Goal: Transaction & Acquisition: Purchase product/service

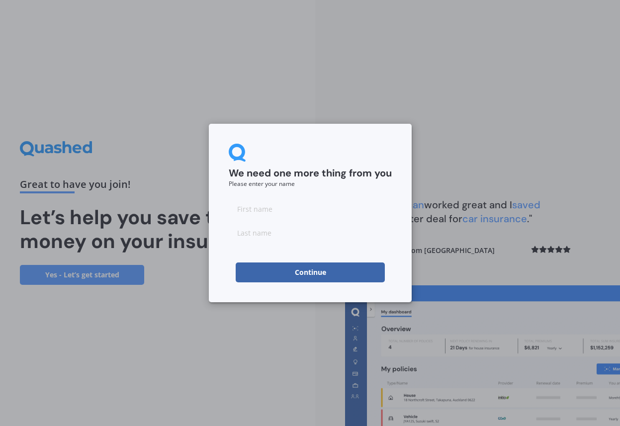
click at [262, 212] on input at bounding box center [310, 209] width 163 height 20
type input "j"
click at [253, 242] on form "We need one more thing from you Please enter your name j Continue" at bounding box center [310, 213] width 163 height 139
click at [254, 231] on input at bounding box center [310, 233] width 163 height 20
type input "b"
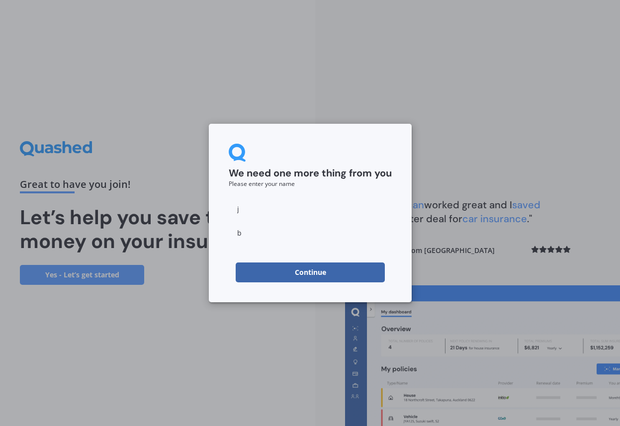
click at [408, 252] on div "We need one more thing from you Please enter your name [PERSON_NAME] Continue" at bounding box center [310, 213] width 203 height 178
click at [349, 275] on button "Continue" at bounding box center [310, 272] width 149 height 20
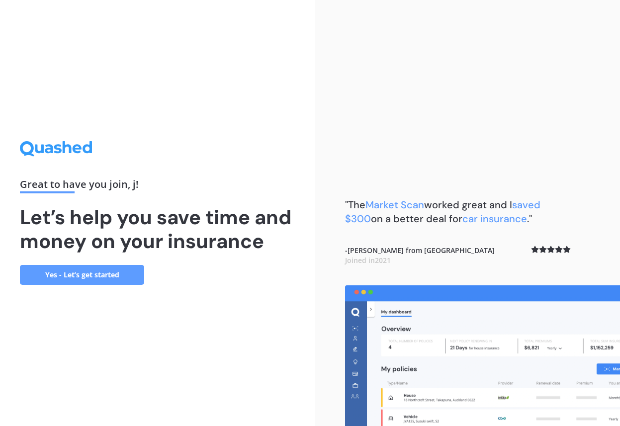
click at [109, 276] on link "Yes - Let’s get started" at bounding box center [82, 275] width 124 height 20
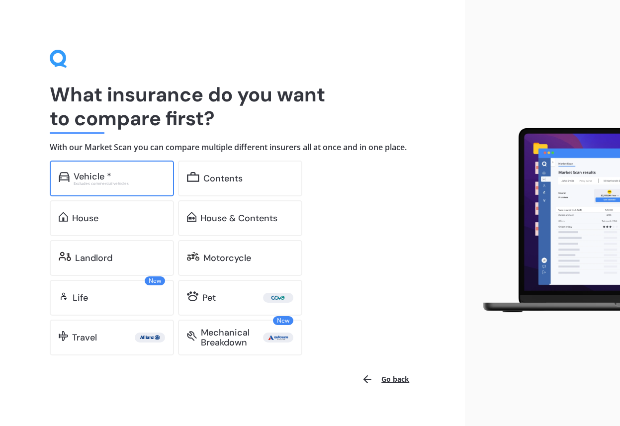
click at [111, 192] on div "Vehicle * Excludes commercial vehicles" at bounding box center [112, 178] width 124 height 36
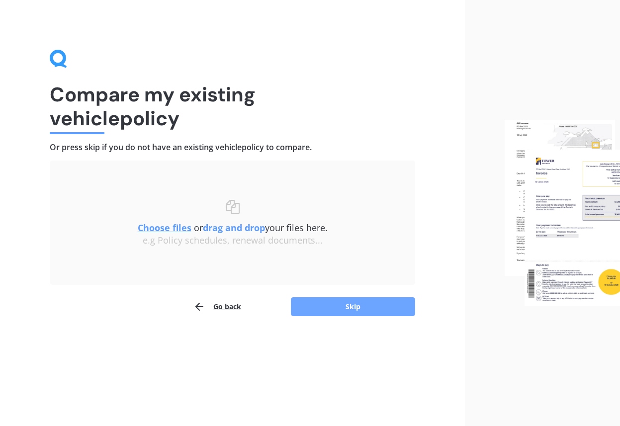
click at [315, 309] on button "Skip" at bounding box center [353, 306] width 124 height 19
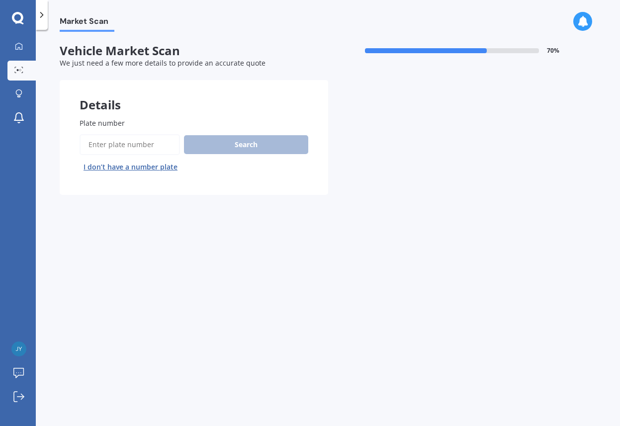
click at [94, 145] on input "Plate number" at bounding box center [130, 144] width 100 height 21
type input "hqq417"
click at [227, 149] on button "Search" at bounding box center [246, 144] width 124 height 19
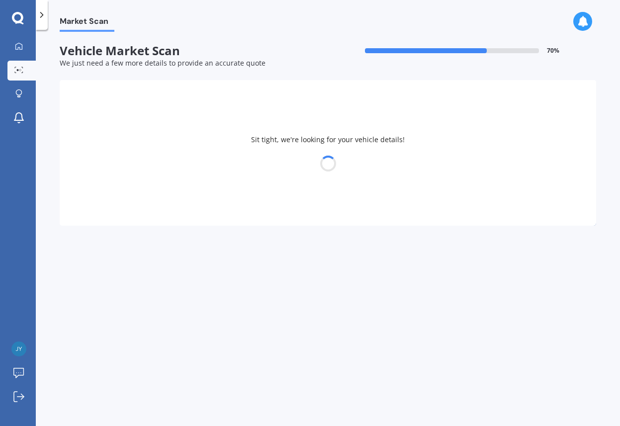
select select "TOYOTA"
select select "HIACE"
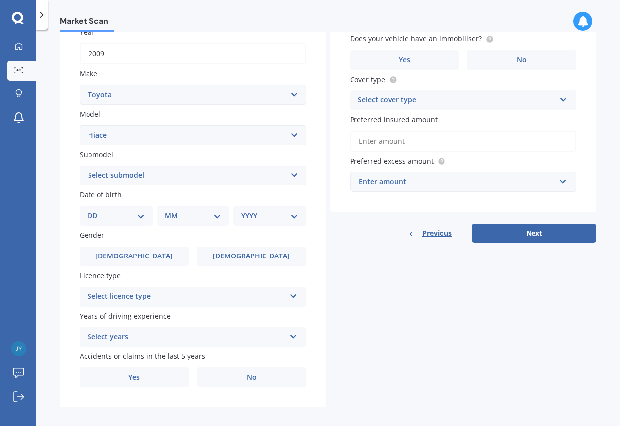
scroll to position [161, 0]
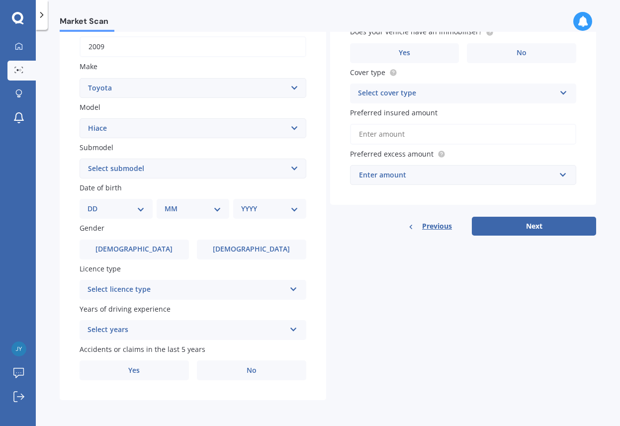
click at [141, 207] on select "DD 01 02 03 04 05 06 07 08 09 10 11 12 13 14 15 16 17 18 19 20 21 22 23 24 25 2…" at bounding box center [115, 208] width 57 height 11
select select "13"
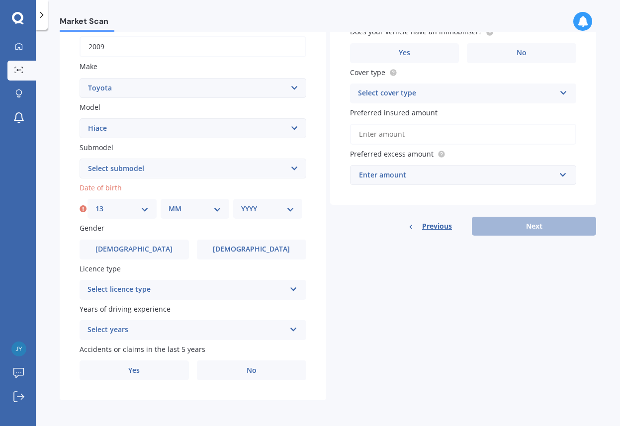
click at [216, 207] on select "MM 01 02 03 04 05 06 07 08 09 10 11 12" at bounding box center [194, 208] width 53 height 11
select select "06"
click at [284, 203] on select "YYYY 2025 2024 2023 2022 2021 2020 2019 2018 2017 2016 2015 2014 2013 2012 2011…" at bounding box center [267, 208] width 53 height 11
select select "1978"
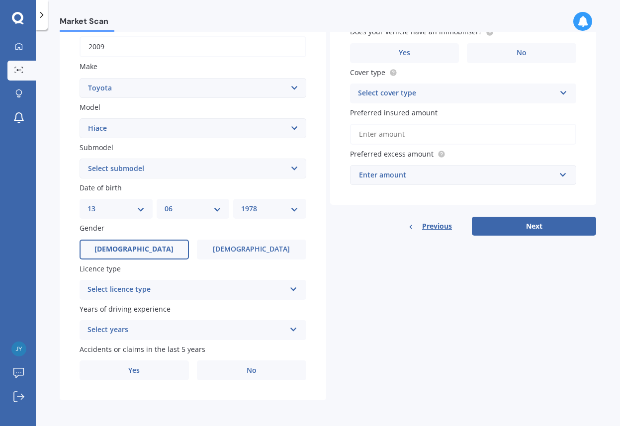
click at [138, 246] on span "[DEMOGRAPHIC_DATA]" at bounding box center [133, 249] width 79 height 8
click at [0, 0] on input "[DEMOGRAPHIC_DATA]" at bounding box center [0, 0] width 0 height 0
click at [284, 290] on div "Select licence type NZ Full NZ Restricted NZ Learners [GEOGRAPHIC_DATA] [GEOGRA…" at bounding box center [193, 290] width 227 height 20
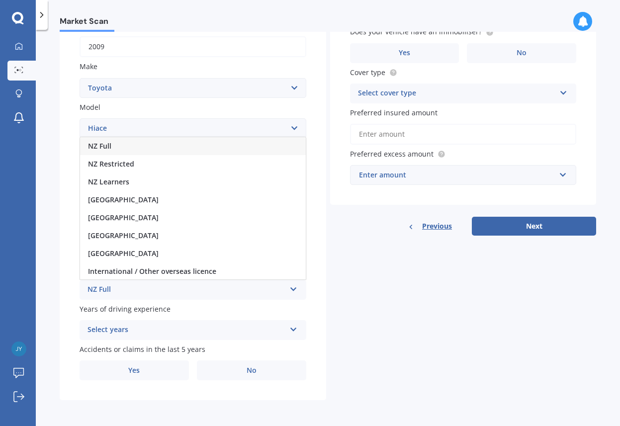
click at [152, 146] on div "NZ Full" at bounding box center [193, 146] width 226 height 18
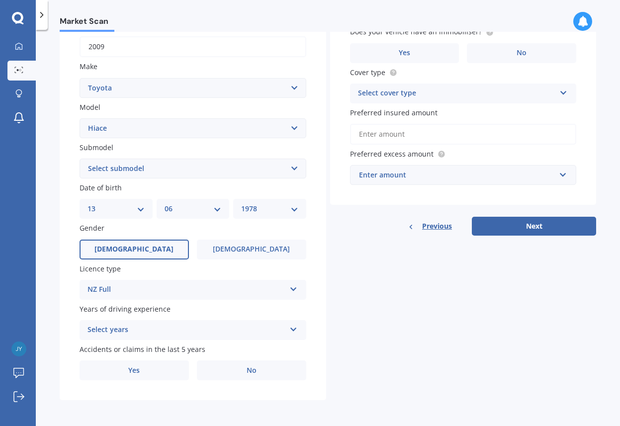
click at [290, 327] on icon at bounding box center [293, 327] width 8 height 7
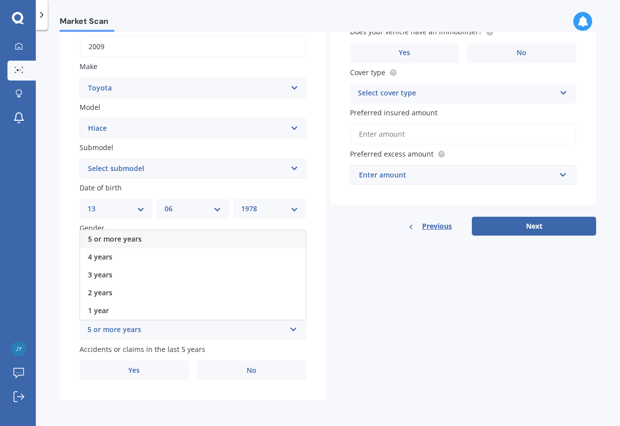
click at [154, 241] on div "5 or more years" at bounding box center [193, 239] width 226 height 18
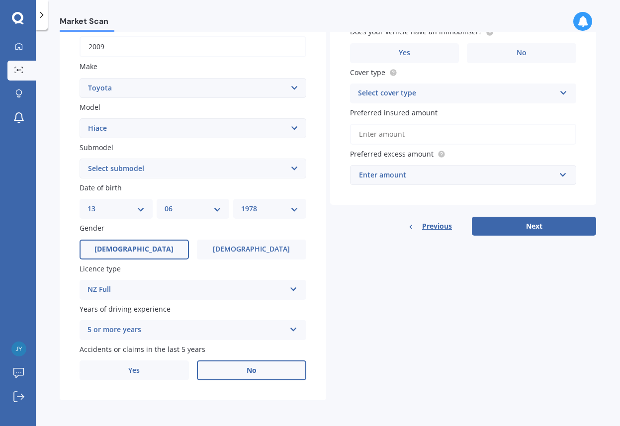
click at [251, 379] on label "No" at bounding box center [251, 370] width 109 height 20
click at [0, 0] on input "No" at bounding box center [0, 0] width 0 height 0
click at [258, 373] on label "No" at bounding box center [251, 370] width 109 height 20
click at [0, 0] on input "No" at bounding box center [0, 0] width 0 height 0
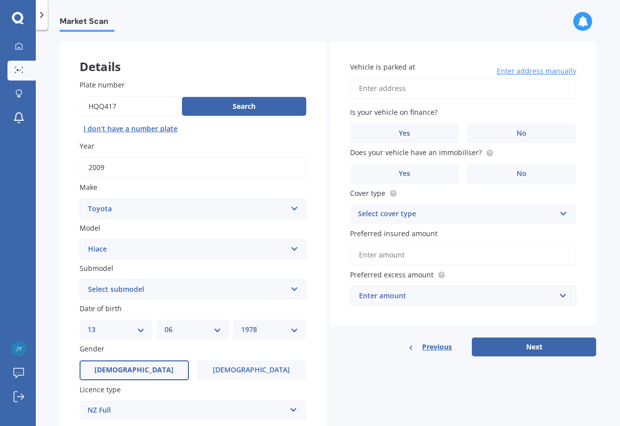
scroll to position [0, 0]
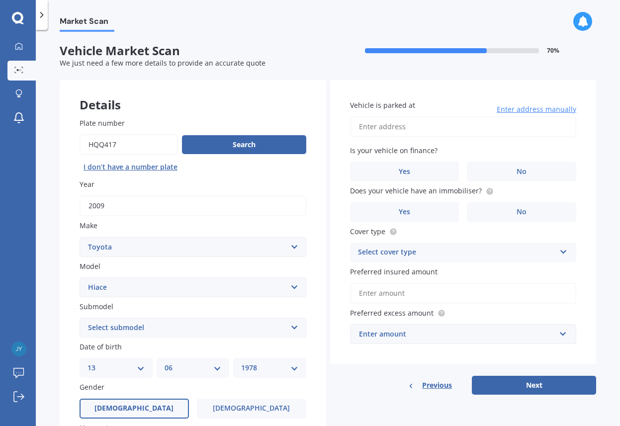
click at [395, 129] on input "Vehicle is parked at" at bounding box center [463, 126] width 227 height 21
type input "[STREET_ADDRESS]"
click at [511, 172] on label "No" at bounding box center [521, 171] width 109 height 20
click at [0, 0] on input "No" at bounding box center [0, 0] width 0 height 0
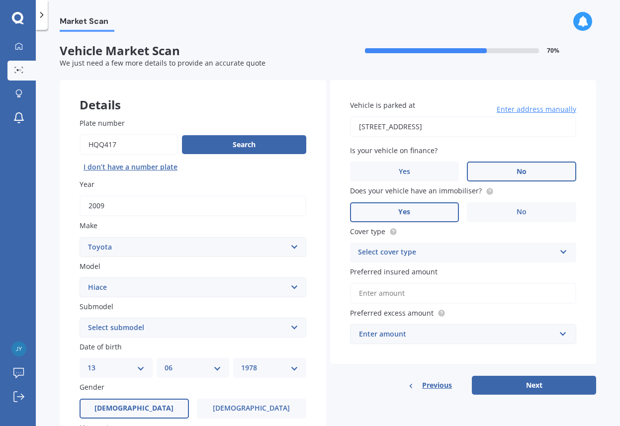
click at [425, 208] on label "Yes" at bounding box center [404, 212] width 109 height 20
click at [0, 0] on input "Yes" at bounding box center [0, 0] width 0 height 0
click at [559, 252] on icon at bounding box center [563, 249] width 8 height 7
click at [493, 272] on div "Comprehensive" at bounding box center [463, 272] width 226 height 18
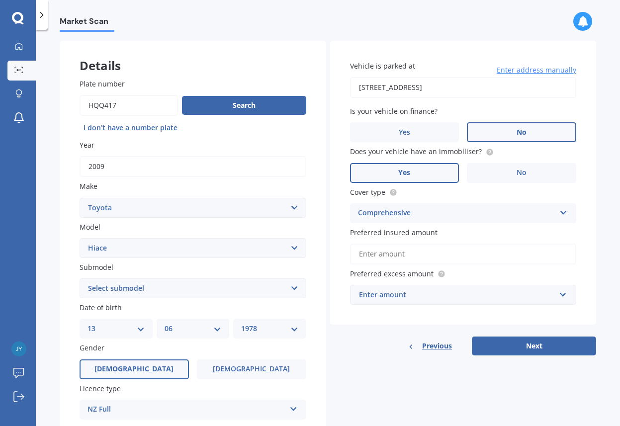
scroll to position [44, 0]
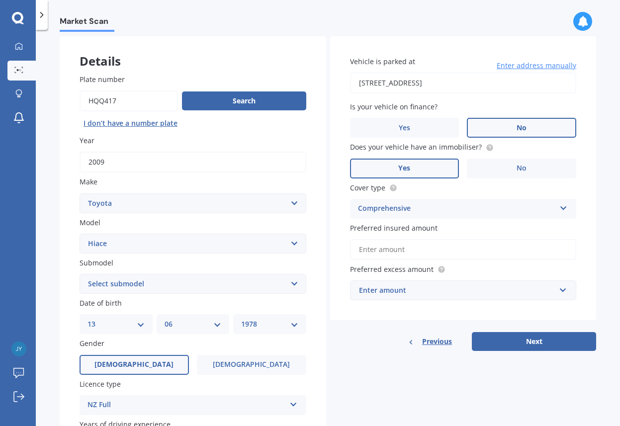
click at [376, 255] on input "Preferred insured amount" at bounding box center [463, 249] width 227 height 21
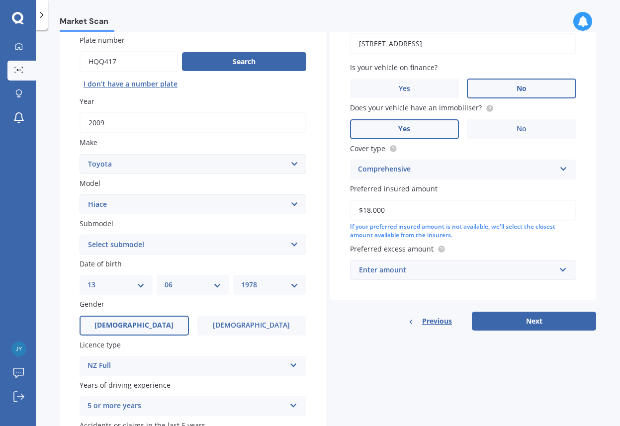
scroll to position [81, 0]
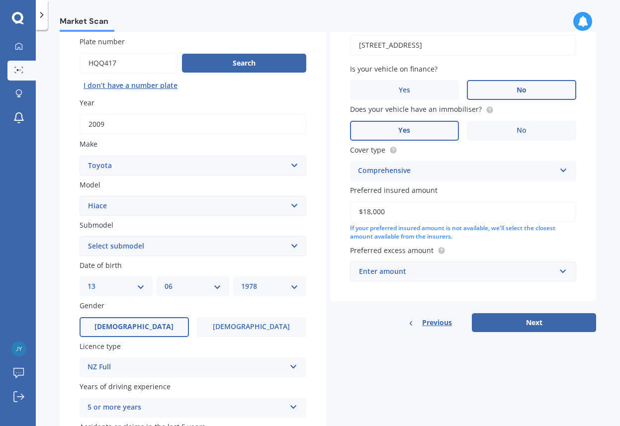
type input "$18,000"
click at [560, 275] on input "text" at bounding box center [460, 271] width 218 height 19
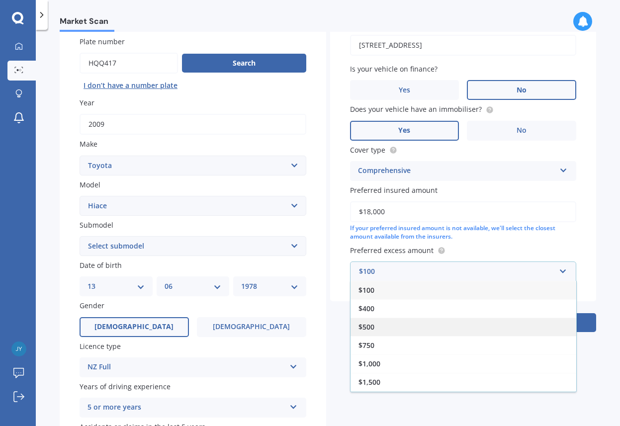
click at [513, 323] on div "$500" at bounding box center [463, 327] width 226 height 18
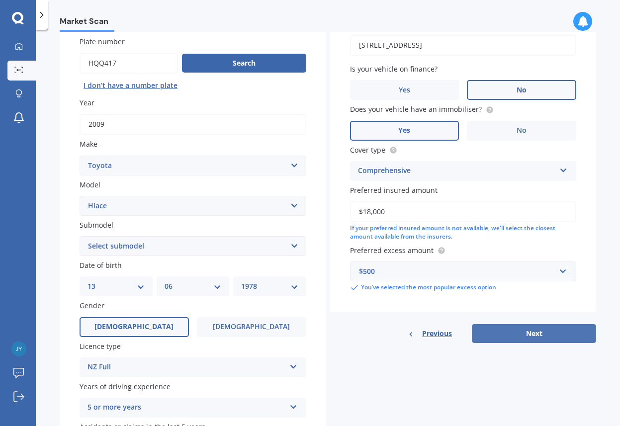
click at [539, 340] on button "Next" at bounding box center [534, 333] width 124 height 19
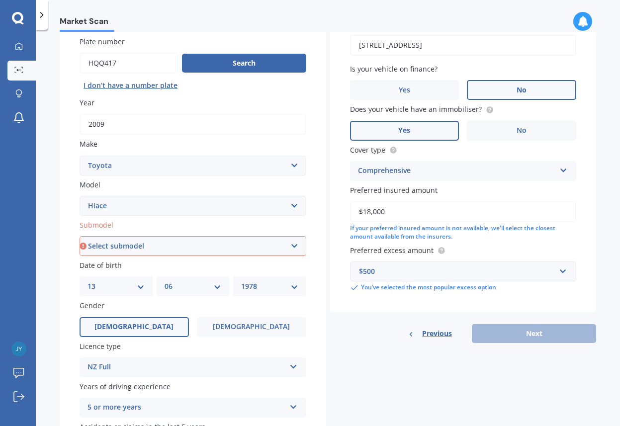
click at [296, 242] on select "Select submodel Diesel Light Van Turbo Diesel Turbo diesel 4WD Van Van petrol 4…" at bounding box center [193, 246] width 227 height 20
click at [298, 240] on select "Select submodel Diesel Light Van Turbo Diesel Turbo diesel 4WD Van Van petrol 4…" at bounding box center [193, 246] width 227 height 20
select select "VAN"
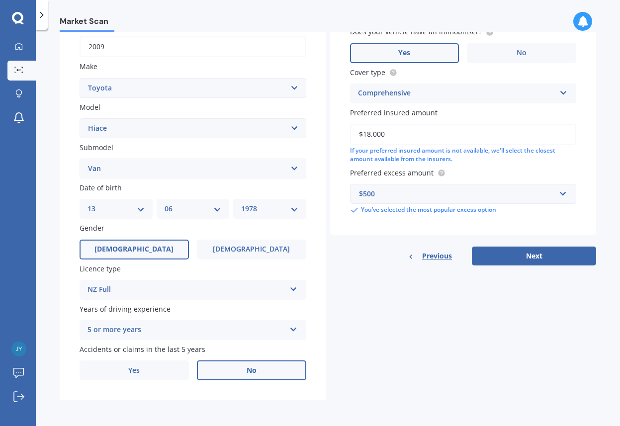
scroll to position [160, 0]
click at [502, 257] on button "Next" at bounding box center [534, 255] width 124 height 19
select select "13"
select select "06"
select select "1978"
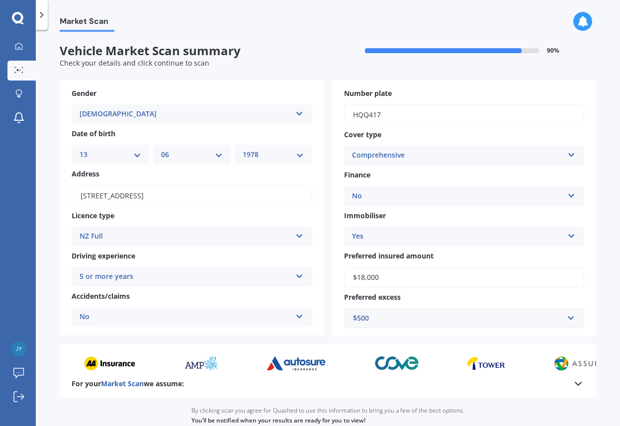
scroll to position [88, 0]
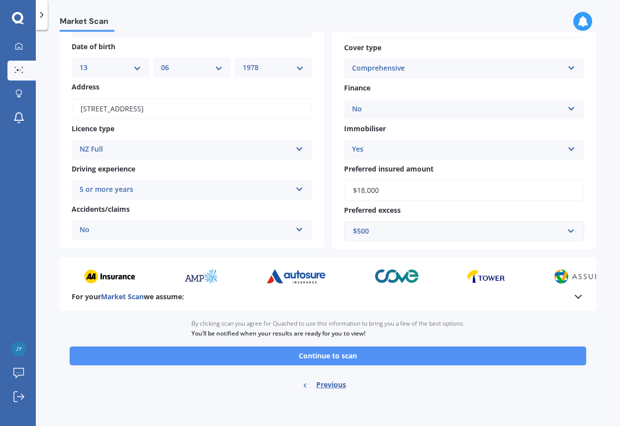
click at [456, 358] on button "Continue to scan" at bounding box center [328, 355] width 516 height 19
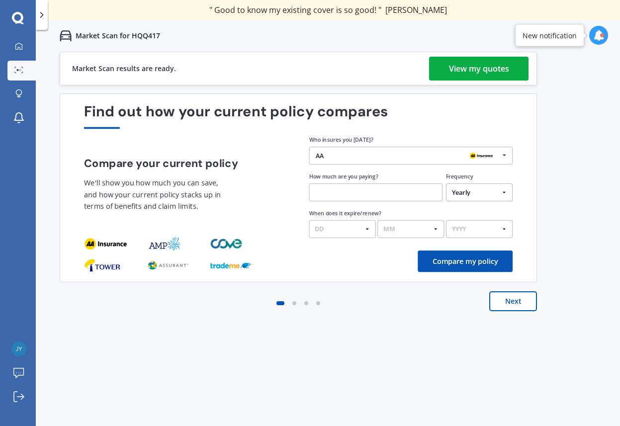
click at [494, 73] on div "View my quotes" at bounding box center [479, 69] width 60 height 24
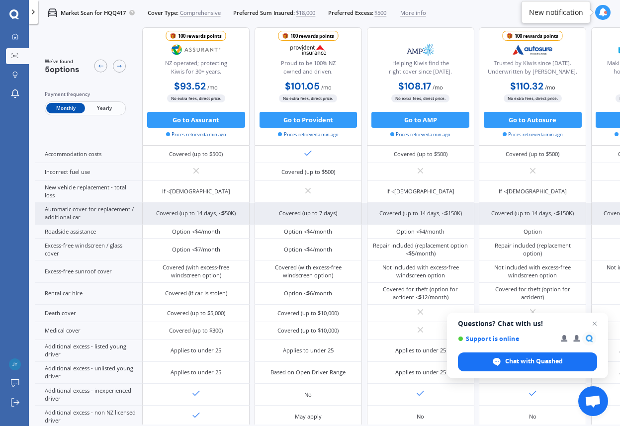
scroll to position [326, 0]
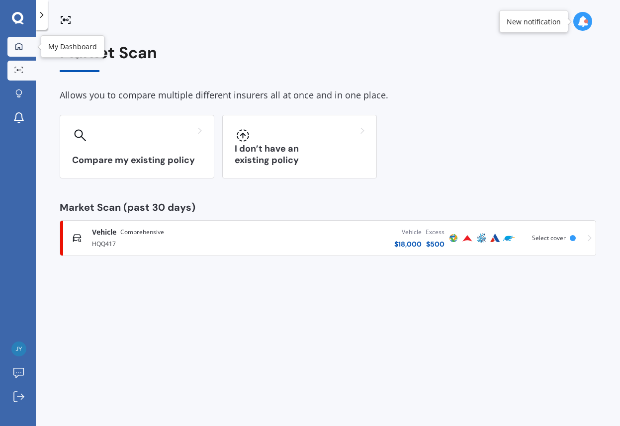
click at [23, 42] on div at bounding box center [18, 46] width 15 height 9
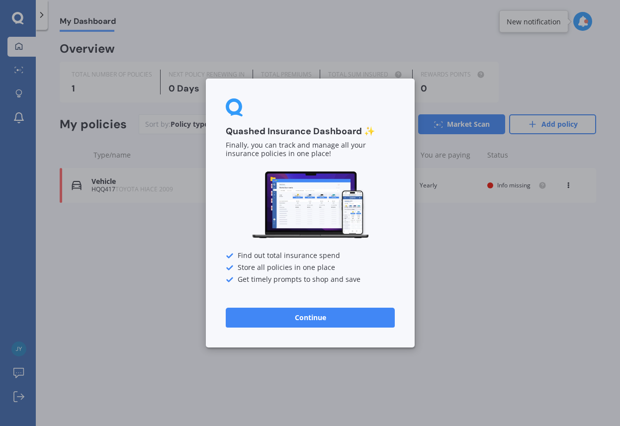
click at [323, 319] on button "Continue" at bounding box center [310, 318] width 169 height 20
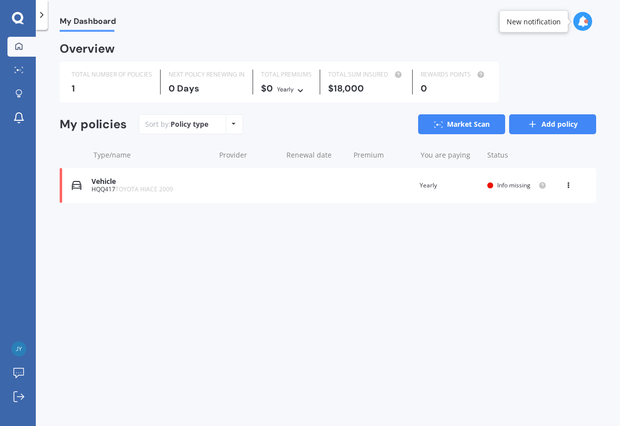
click at [552, 129] on link "Add policy" at bounding box center [552, 124] width 87 height 20
click at [232, 123] on icon at bounding box center [234, 124] width 4 height 6
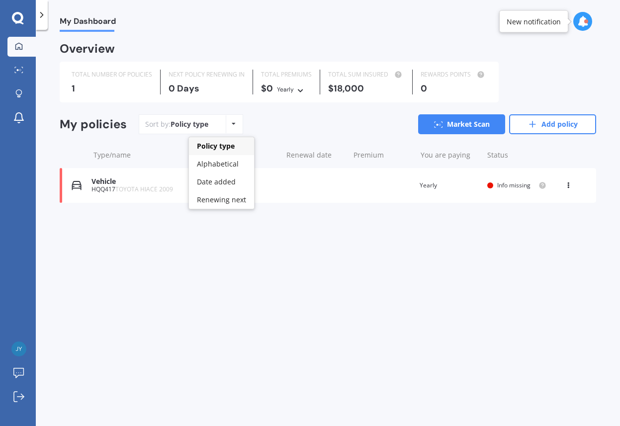
click at [232, 123] on icon at bounding box center [234, 124] width 4 height 6
click at [13, 16] on icon at bounding box center [17, 17] width 11 height 11
click at [42, 19] on icon at bounding box center [42, 15] width 10 height 10
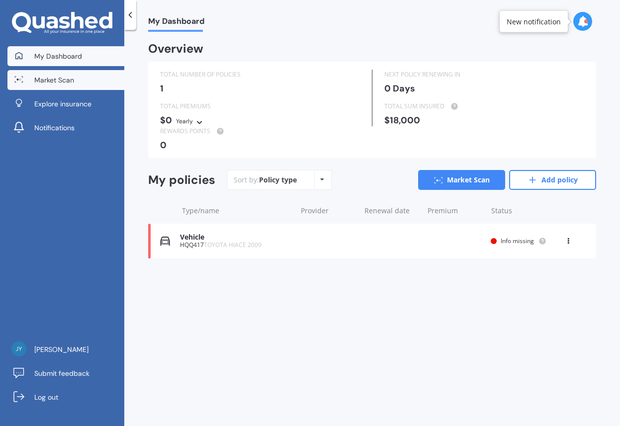
click at [59, 80] on span "Market Scan" at bounding box center [54, 80] width 40 height 10
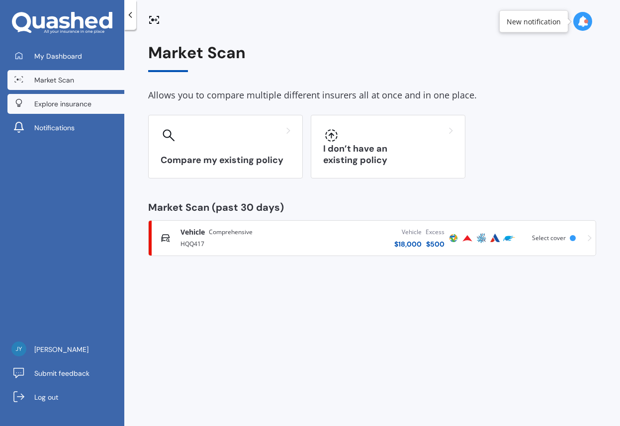
click at [56, 106] on span "Explore insurance" at bounding box center [62, 104] width 57 height 10
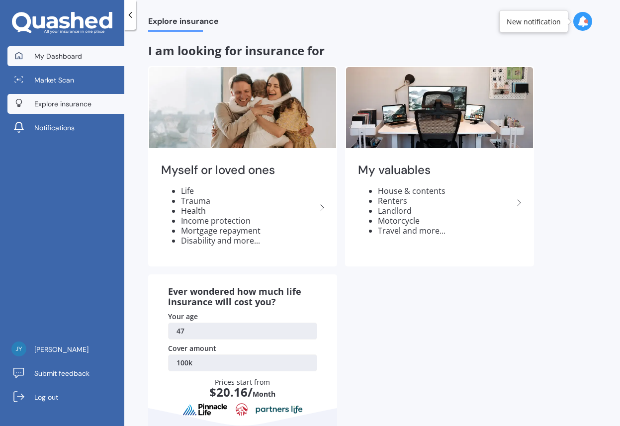
click at [62, 51] on span "My Dashboard" at bounding box center [58, 56] width 48 height 10
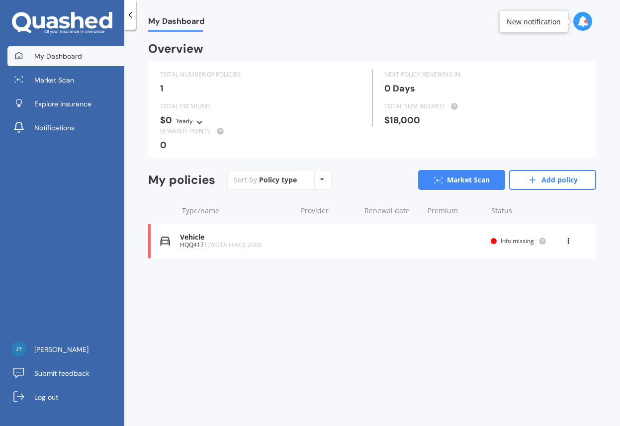
click at [584, 21] on div at bounding box center [586, 21] width 4 height 4
click at [584, 21] on icon at bounding box center [582, 21] width 11 height 11
click at [195, 243] on div "HQQ417 TOYOTA HIACE 2009" at bounding box center [235, 244] width 111 height 7
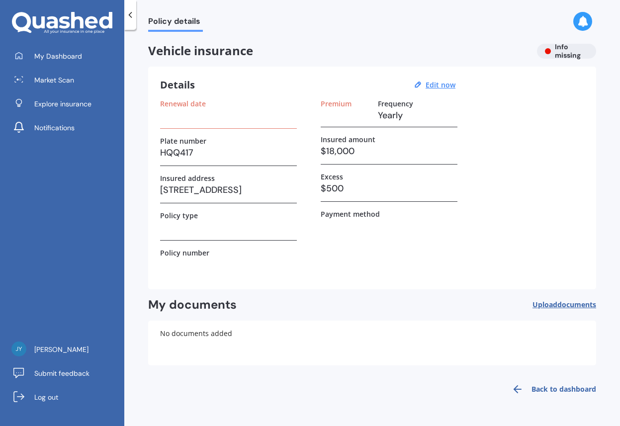
click at [565, 54] on div "Vehicle insurance Info missing" at bounding box center [372, 51] width 448 height 15
click at [57, 101] on span "Explore insurance" at bounding box center [62, 104] width 57 height 10
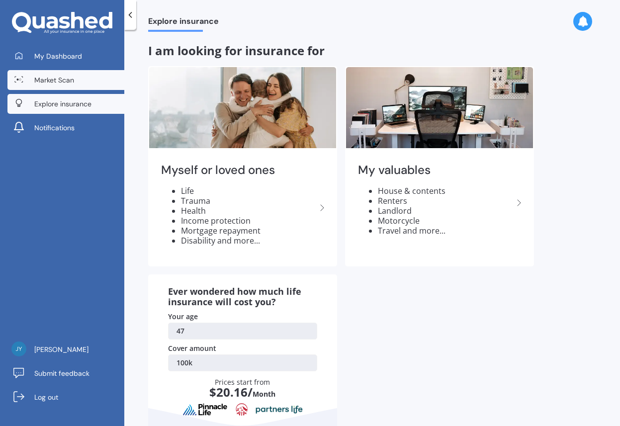
click at [59, 83] on span "Market Scan" at bounding box center [54, 80] width 40 height 10
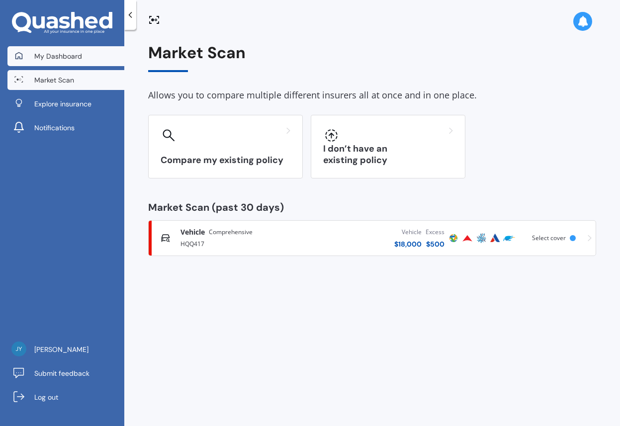
click at [58, 47] on link "My Dashboard" at bounding box center [65, 56] width 117 height 20
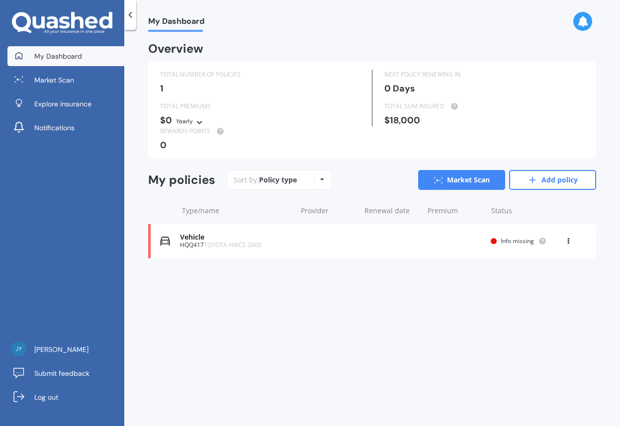
click at [213, 241] on div "Vehicle" at bounding box center [235, 237] width 111 height 8
